Goal: Task Accomplishment & Management: Use online tool/utility

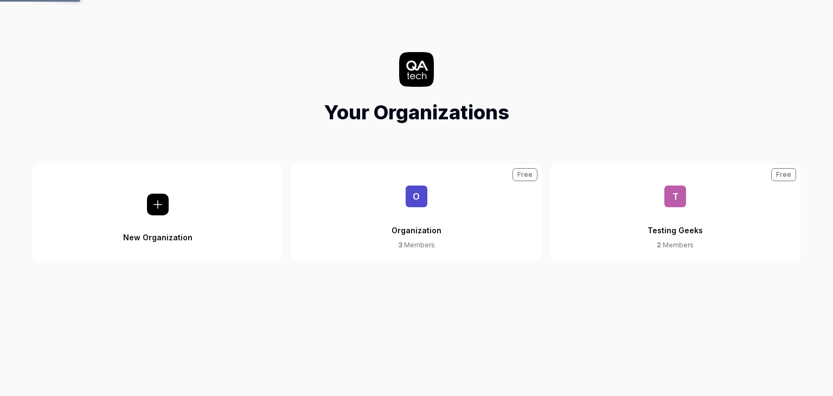
click at [413, 210] on div "Organization" at bounding box center [416, 223] width 50 height 33
click at [413, 209] on div "Organization" at bounding box center [416, 223] width 50 height 33
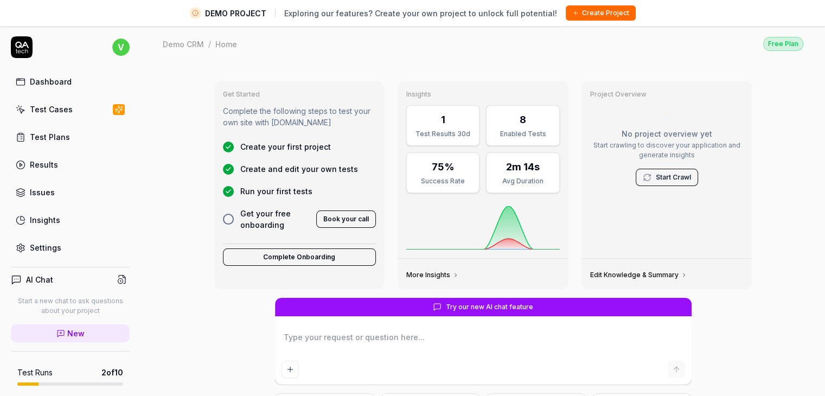
click at [56, 141] on div "Test Plans" at bounding box center [50, 136] width 40 height 11
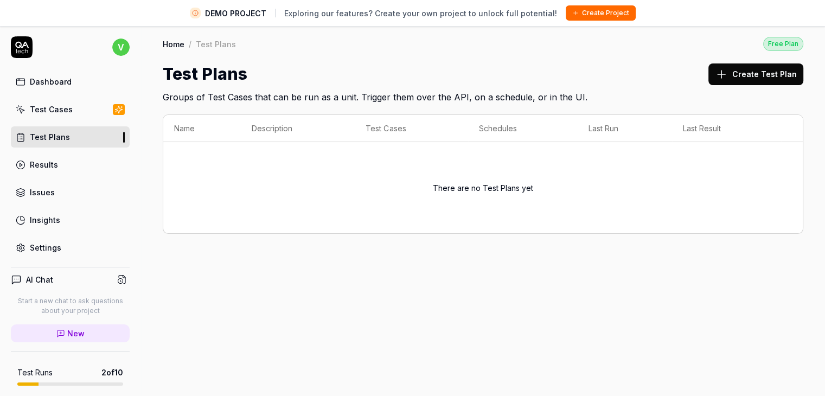
click at [50, 115] on link "Test Cases" at bounding box center [70, 109] width 119 height 21
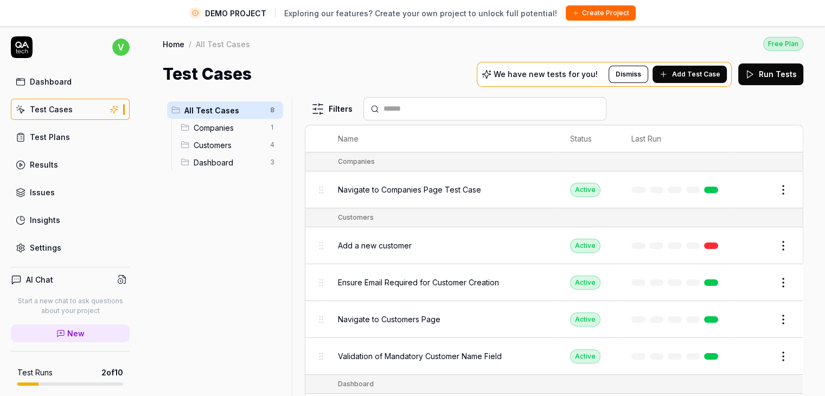
click at [211, 122] on span "Companies" at bounding box center [229, 127] width 70 height 11
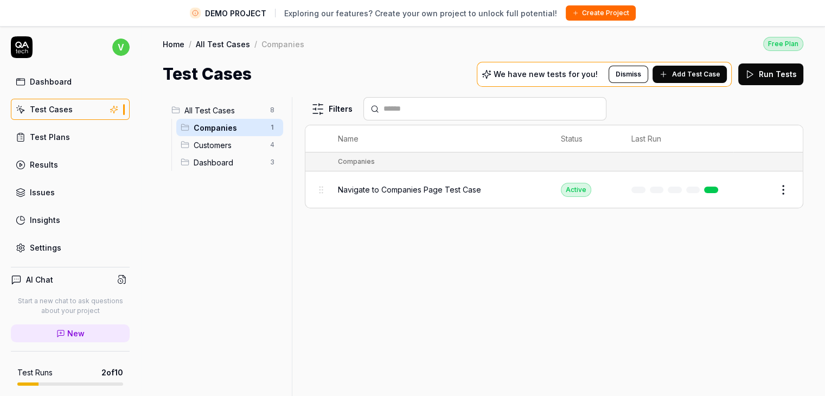
click at [417, 184] on span "Navigate to Companies Page Test Case" at bounding box center [409, 189] width 143 height 11
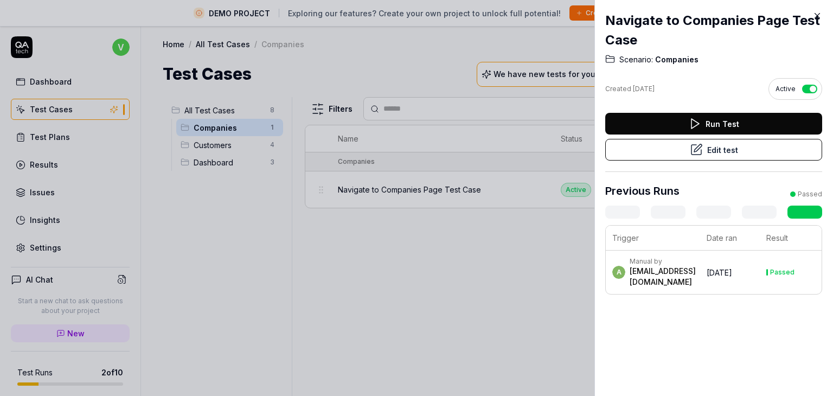
click at [815, 16] on icon at bounding box center [817, 16] width 10 height 10
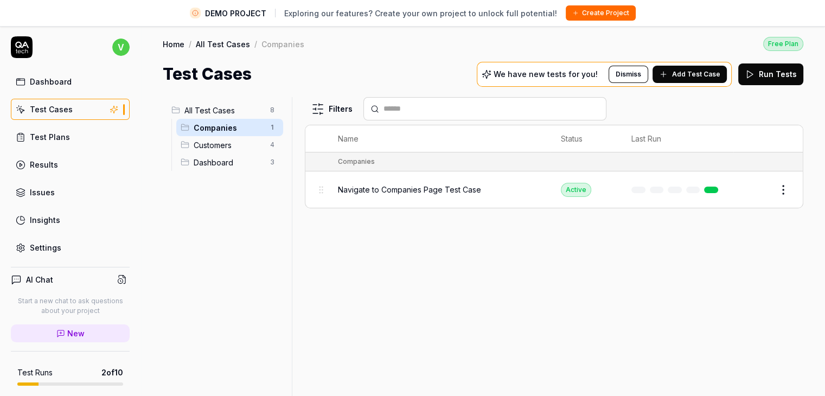
click at [413, 180] on div "Navigate to Companies Page Test Case" at bounding box center [438, 189] width 201 height 23
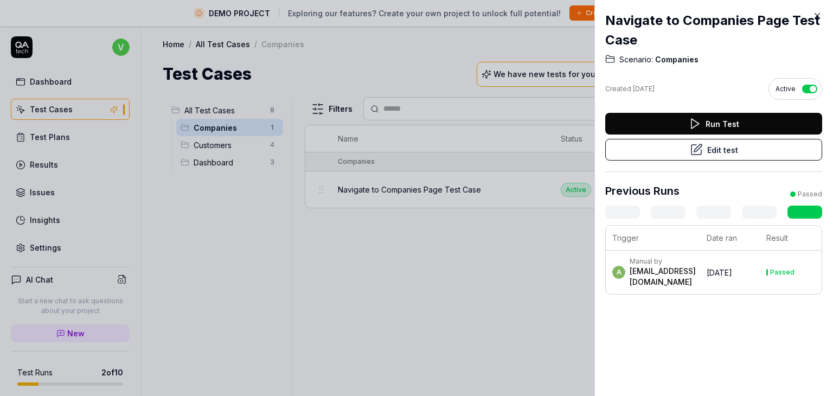
click at [816, 15] on icon at bounding box center [817, 16] width 5 height 5
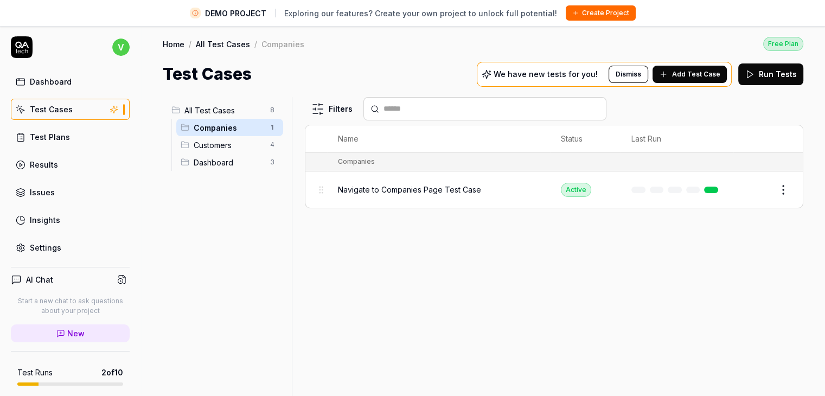
click at [761, 189] on button "Edit" at bounding box center [757, 189] width 26 height 17
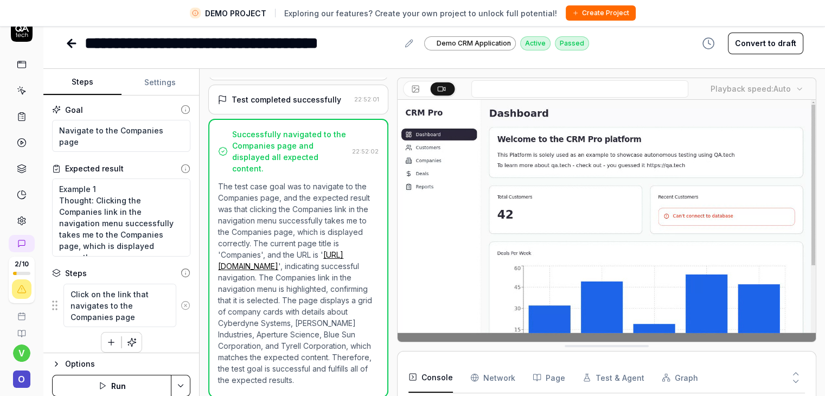
scroll to position [25, 0]
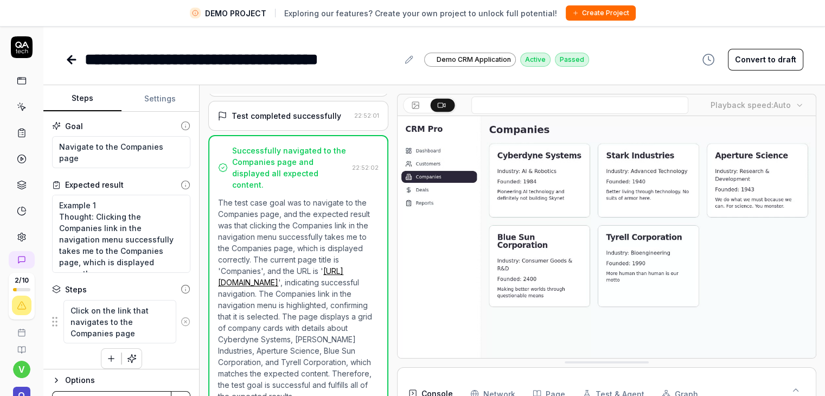
type textarea "*"
